Goal: Navigation & Orientation: Find specific page/section

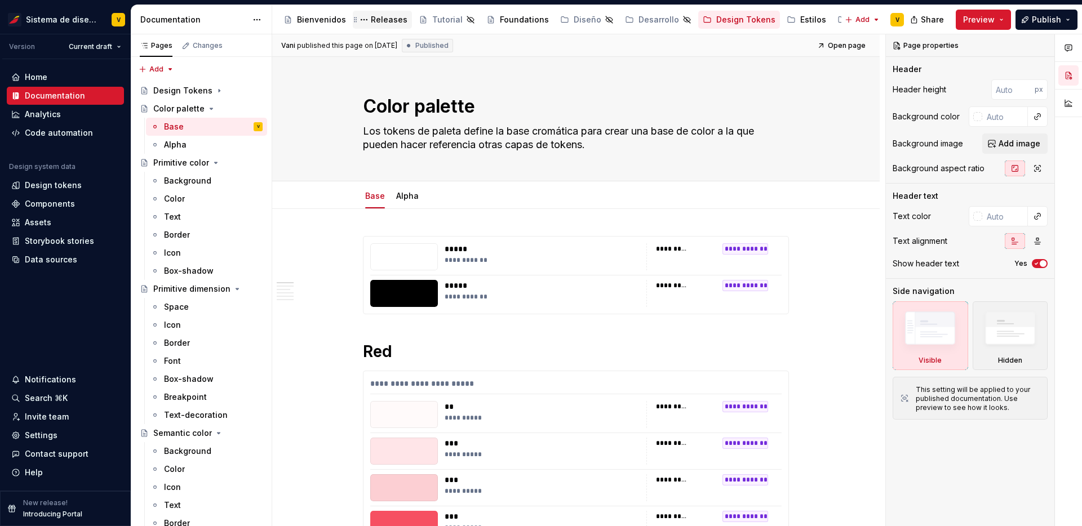
click at [378, 20] on div "Releases" at bounding box center [389, 19] width 37 height 11
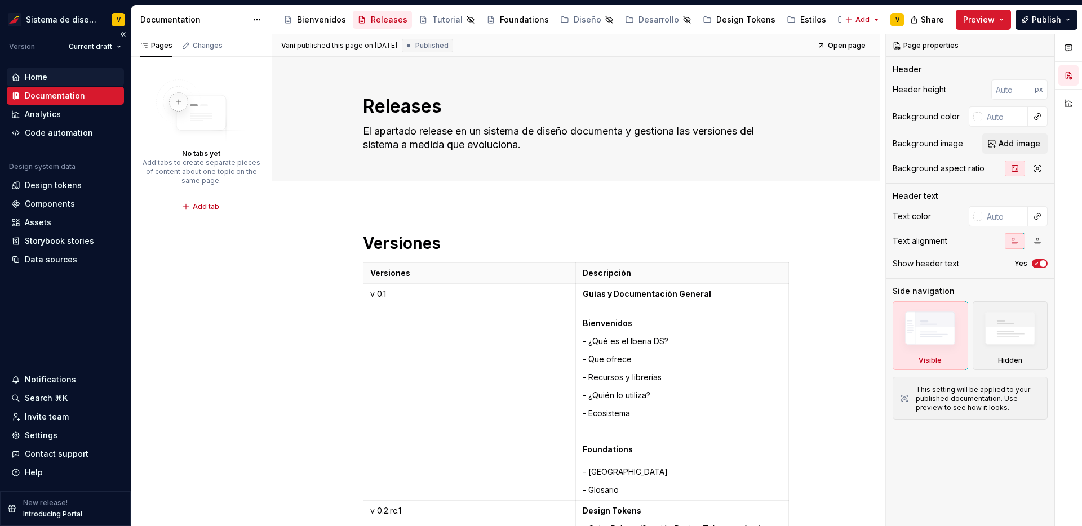
click at [38, 79] on div "Home" at bounding box center [36, 77] width 23 height 11
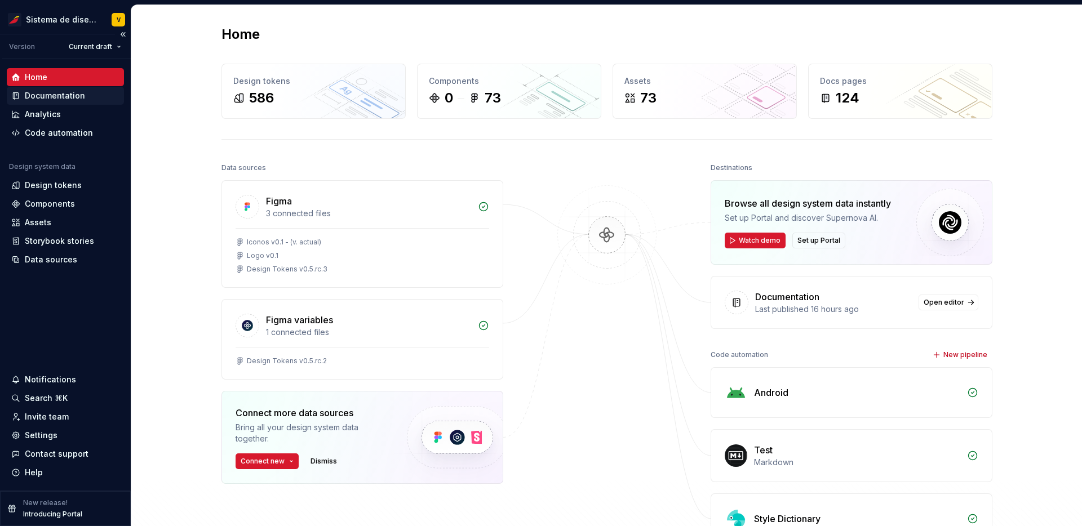
click at [59, 96] on div "Documentation" at bounding box center [55, 95] width 60 height 11
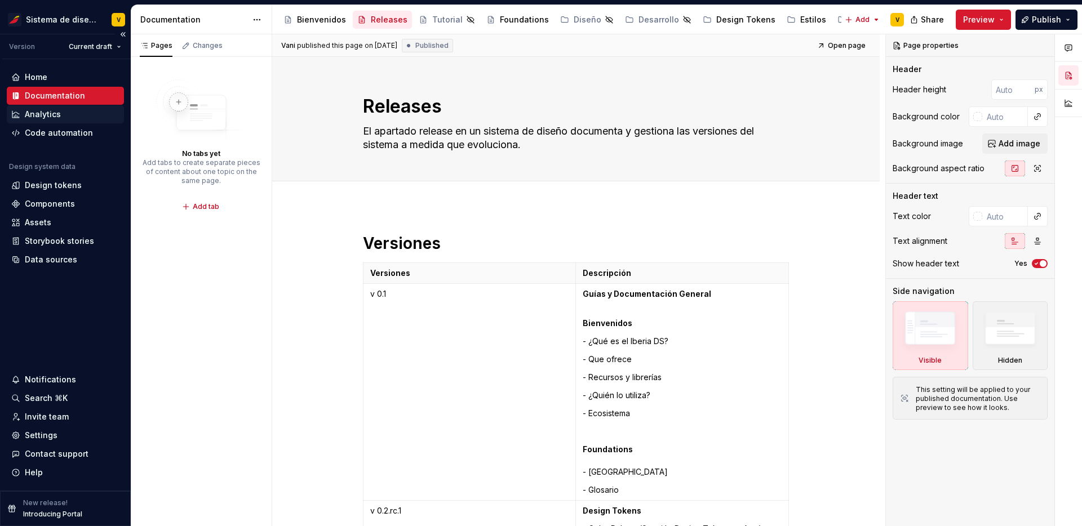
click at [54, 116] on div "Analytics" at bounding box center [43, 114] width 36 height 11
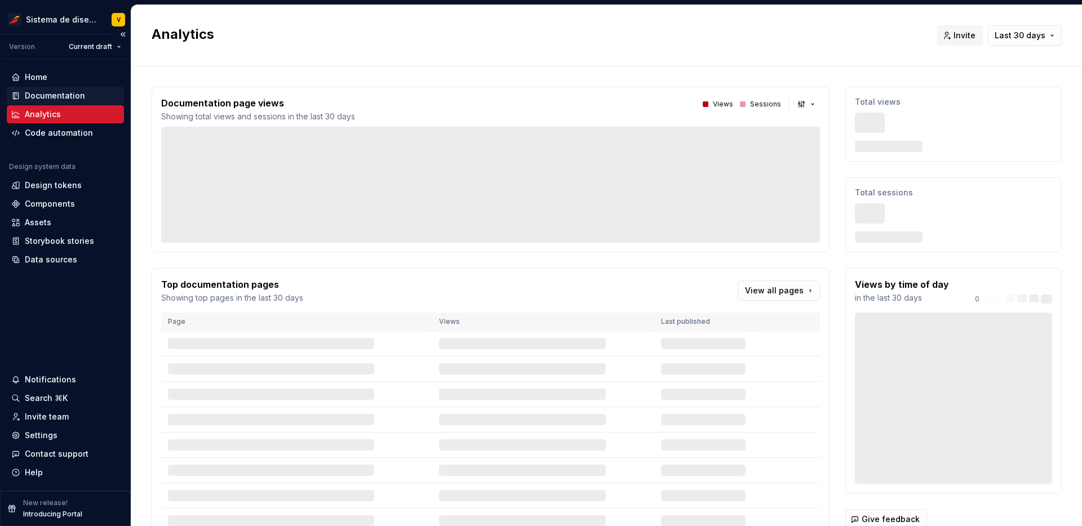
click at [67, 98] on div "Documentation" at bounding box center [55, 95] width 60 height 11
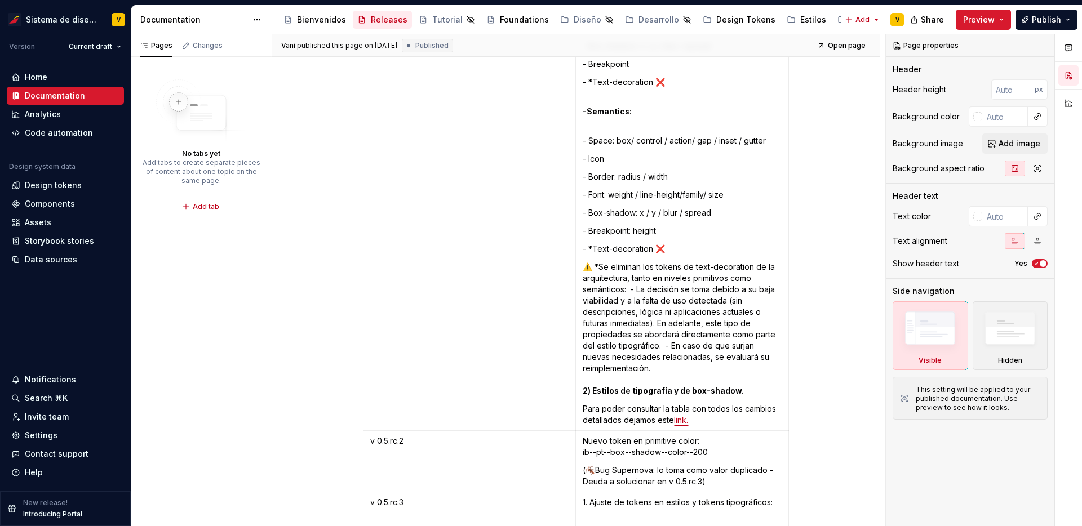
scroll to position [5235, 0]
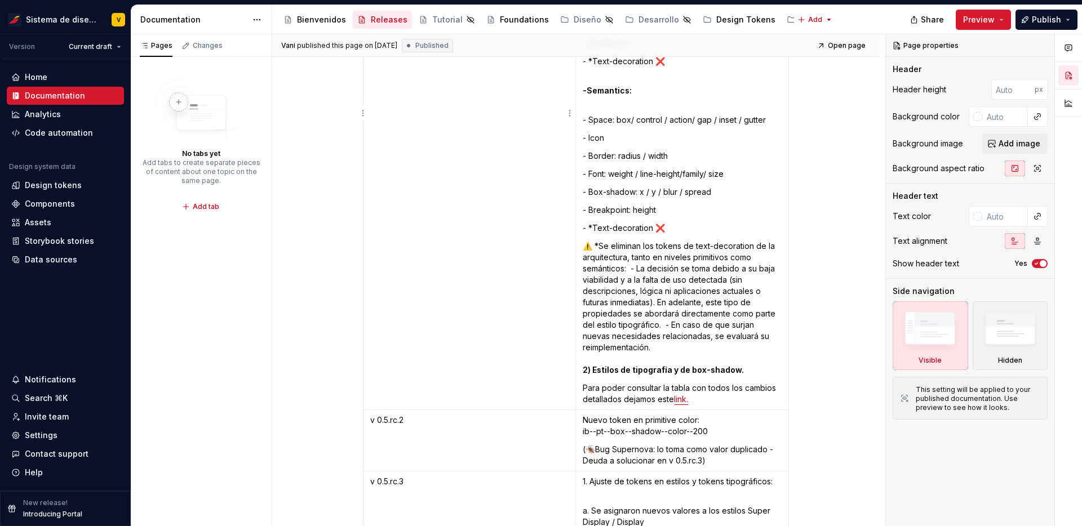
type textarea "*"
